Goal: Task Accomplishment & Management: Use online tool/utility

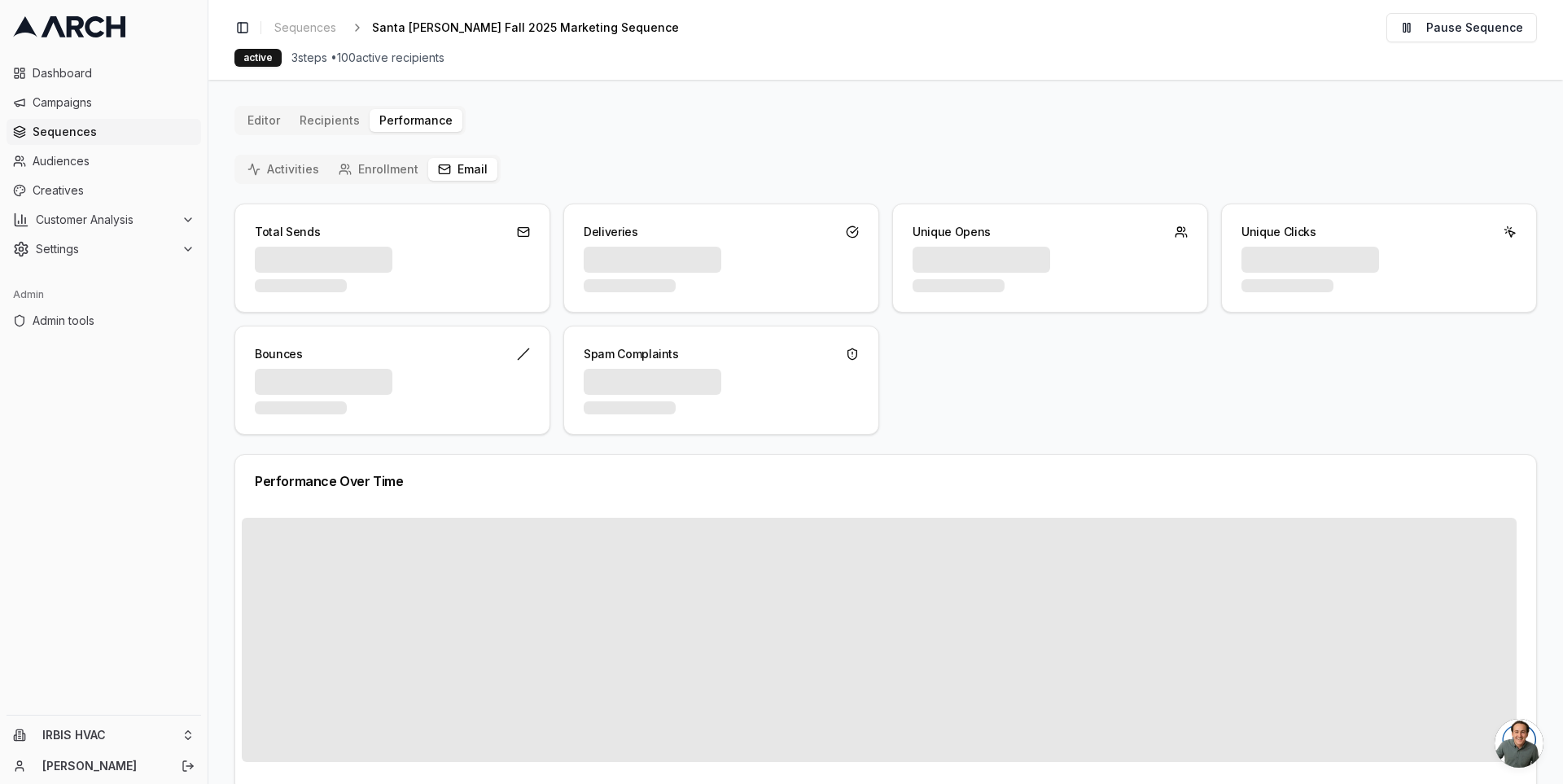
click at [437, 176] on button "Email" at bounding box center [462, 169] width 69 height 23
click at [455, 169] on button "Email" at bounding box center [462, 169] width 69 height 23
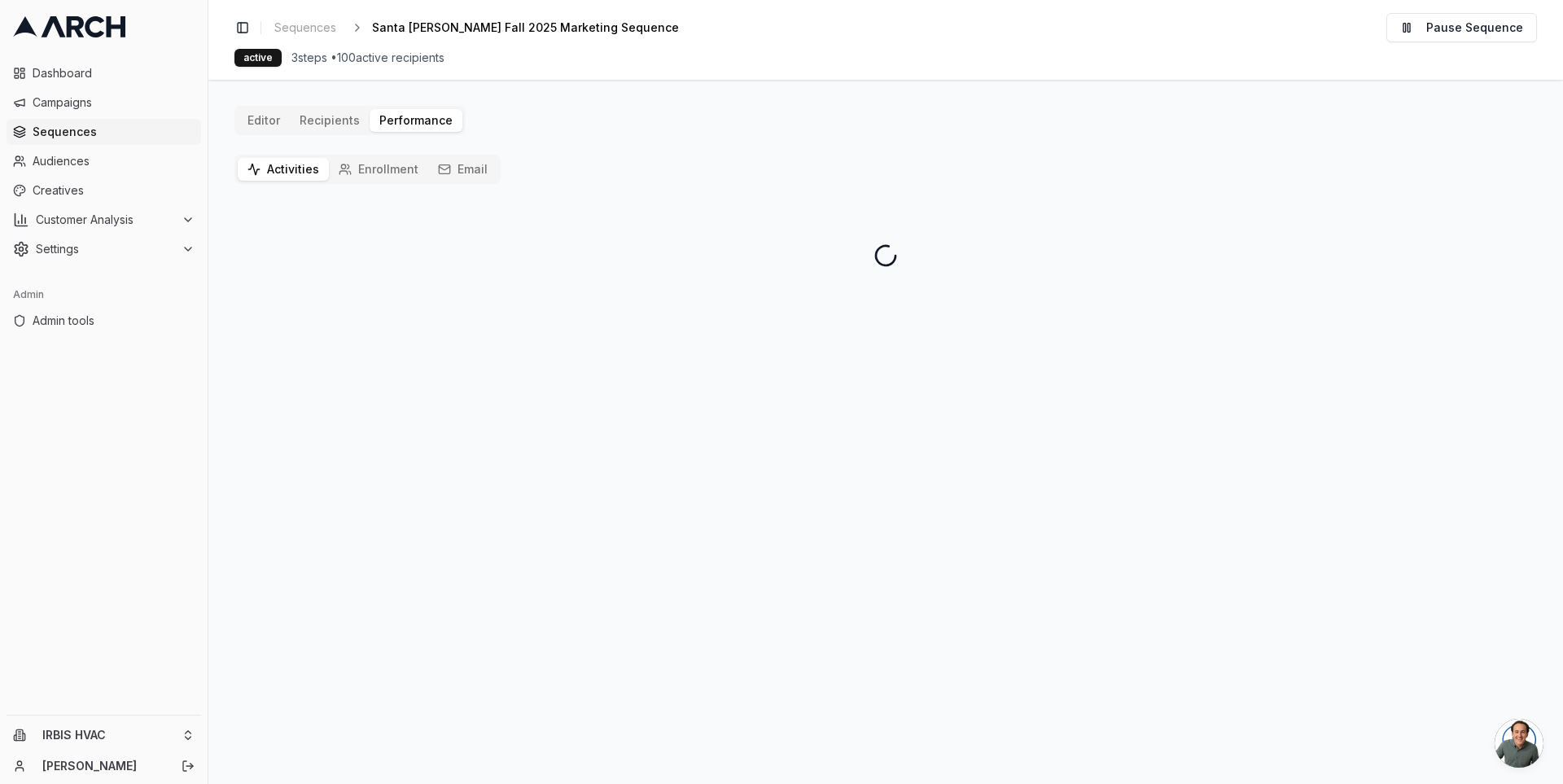
click at [270, 160] on button "Activities" at bounding box center [283, 169] width 91 height 23
